Goal: Transaction & Acquisition: Download file/media

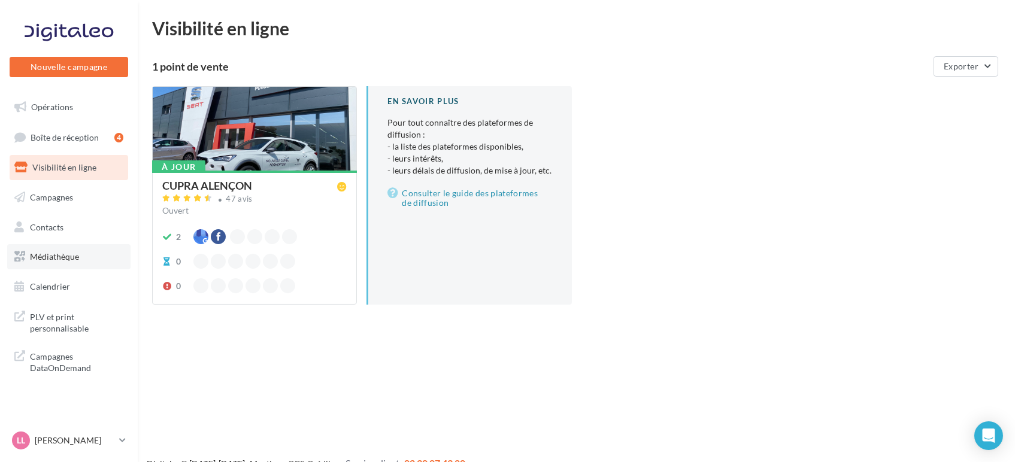
click at [71, 259] on span "Médiathèque" at bounding box center [54, 256] width 49 height 10
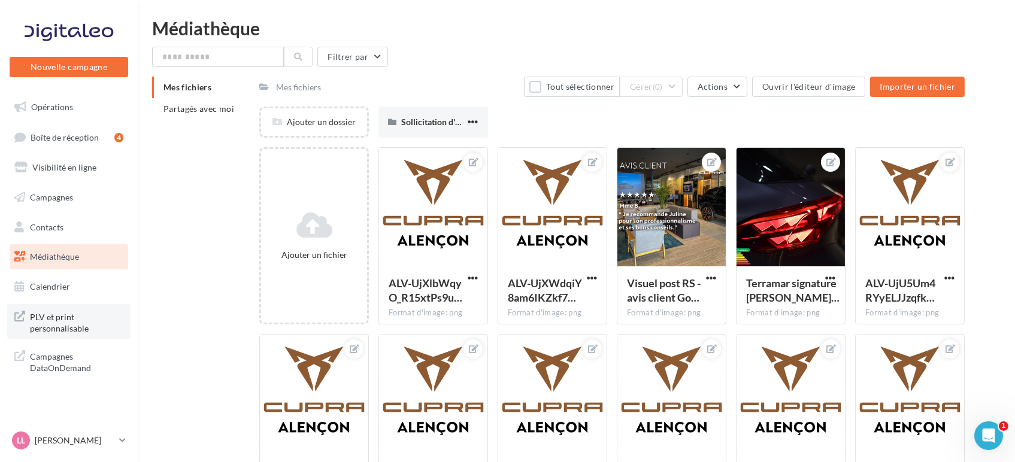
click at [53, 325] on span "PLV et print personnalisable" at bounding box center [76, 322] width 93 height 26
click at [185, 109] on span "Partagés avec moi" at bounding box center [198, 109] width 71 height 10
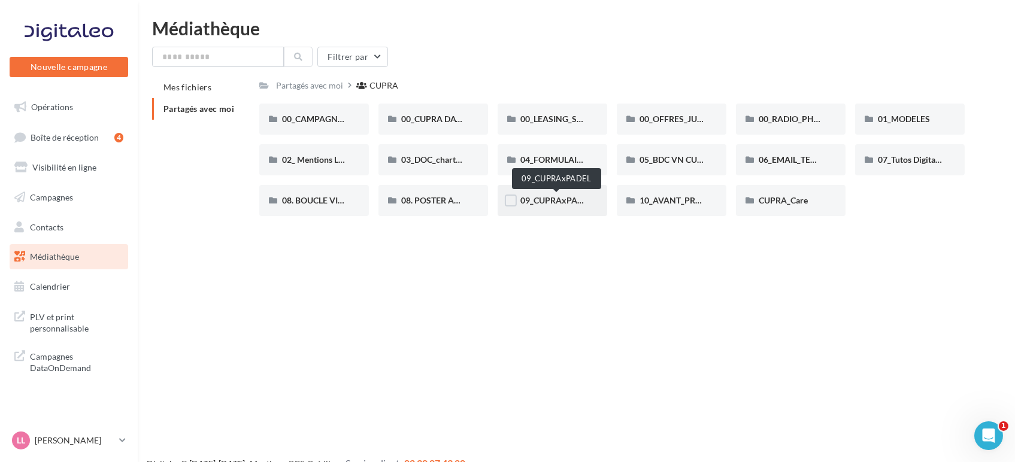
click at [538, 195] on span "09_CUPRAxPADEL" at bounding box center [556, 200] width 72 height 10
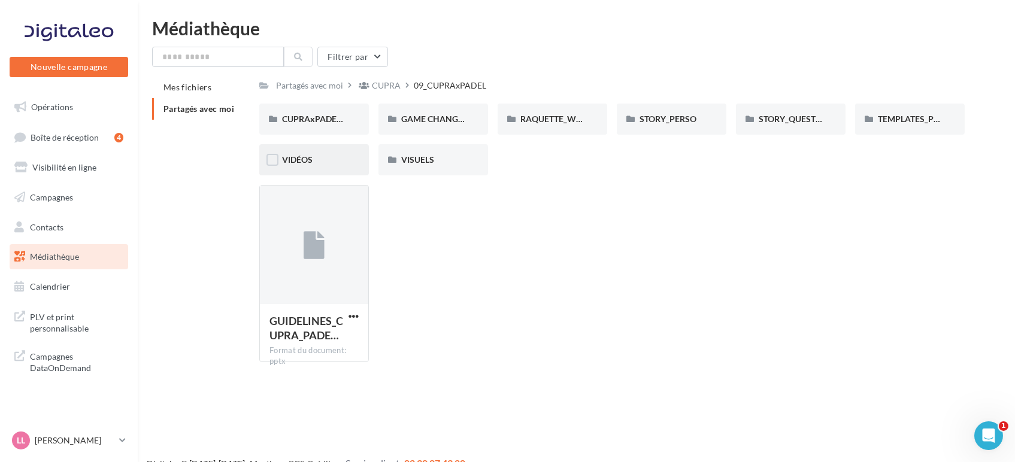
click at [295, 167] on div "VIDÉOS" at bounding box center [314, 159] width 110 height 31
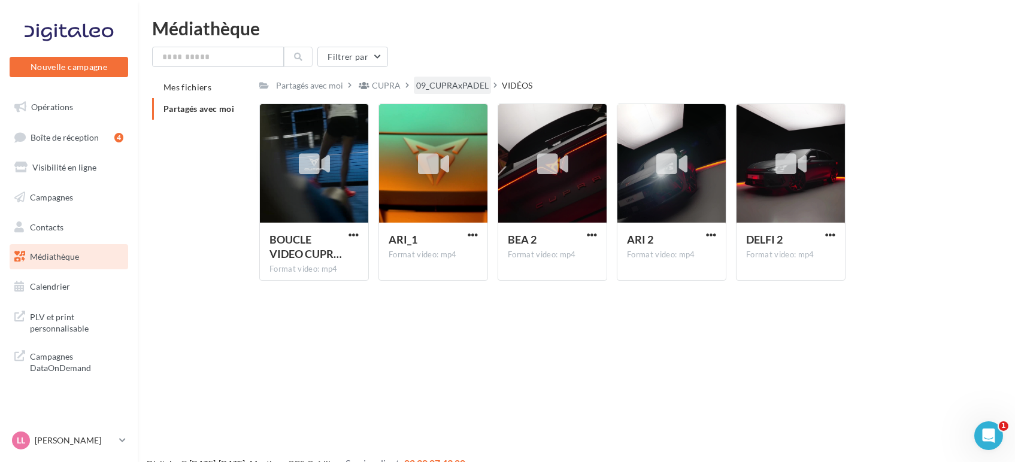
click at [446, 86] on div "09_CUPRAxPADEL" at bounding box center [452, 86] width 72 height 12
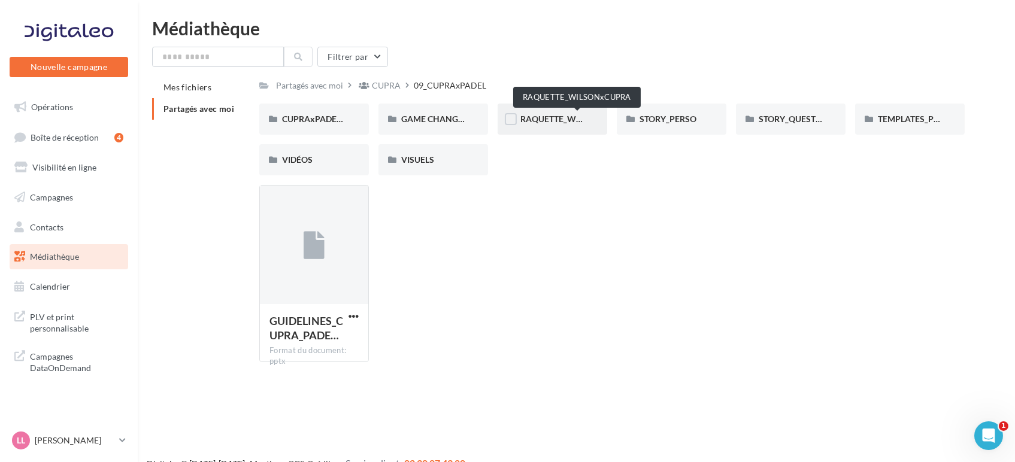
click at [575, 117] on span "RAQUETTE_WILSONxCUPRA" at bounding box center [576, 119] width 113 height 10
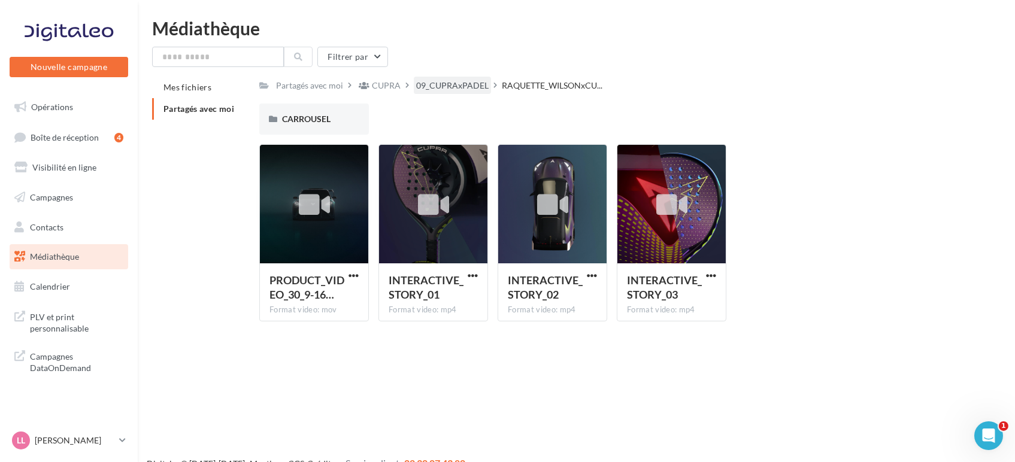
click at [441, 88] on div "09_CUPRAxPADEL" at bounding box center [452, 86] width 72 height 12
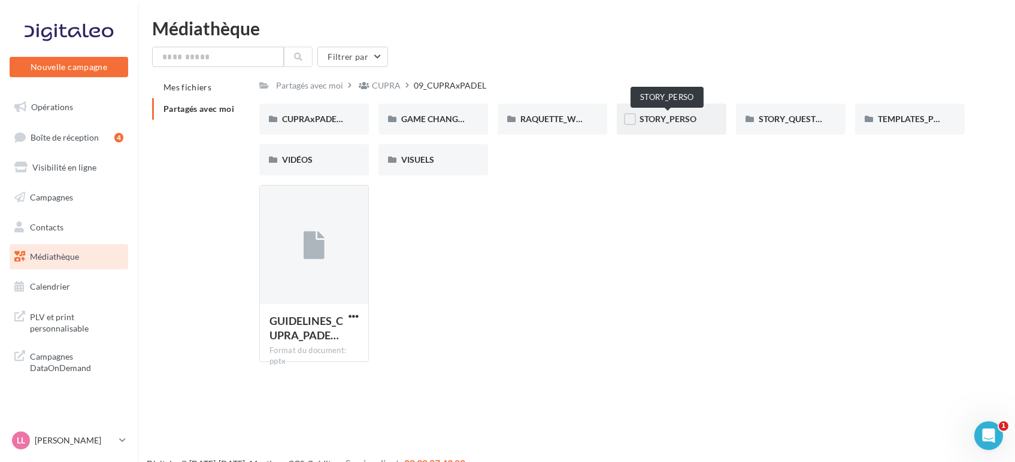
click at [680, 117] on span "STORY_PERSO" at bounding box center [667, 119] width 57 height 10
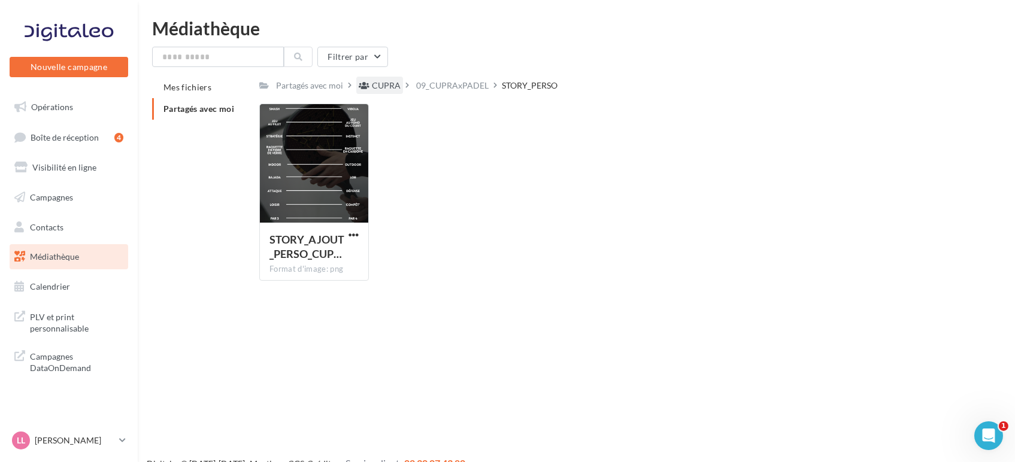
click at [387, 83] on div "CUPRA" at bounding box center [386, 86] width 29 height 12
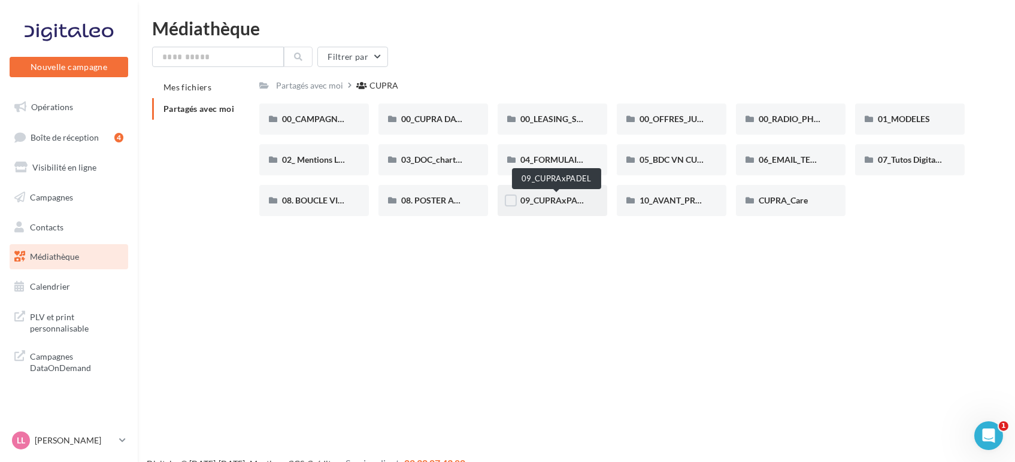
click at [551, 199] on span "09_CUPRAxPADEL" at bounding box center [556, 200] width 72 height 10
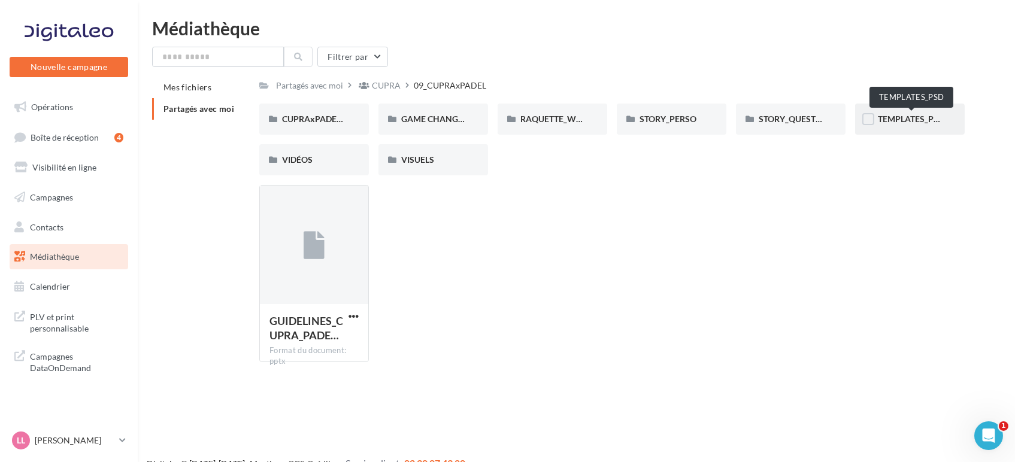
click at [909, 123] on span "TEMPLATES_PSD" at bounding box center [911, 119] width 66 height 10
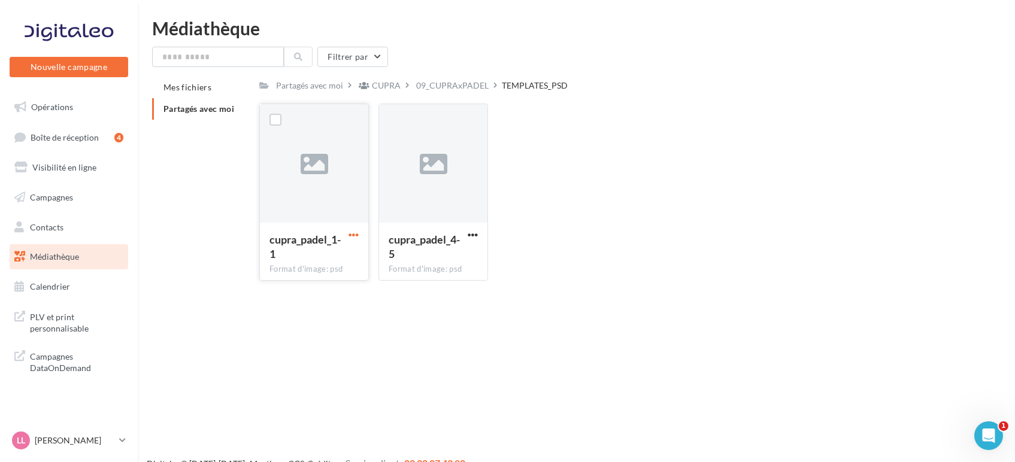
click at [351, 238] on span "button" at bounding box center [353, 235] width 10 height 10
click at [283, 263] on button "Télécharger" at bounding box center [301, 258] width 120 height 31
